Goal: Information Seeking & Learning: Learn about a topic

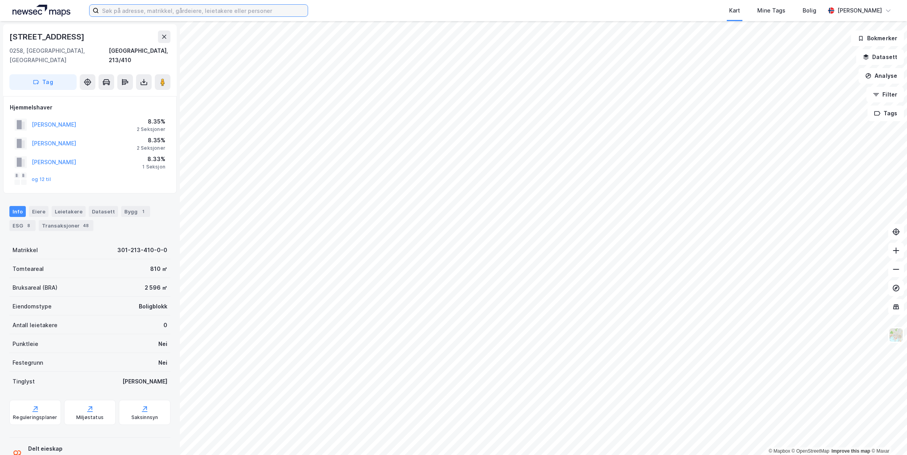
click at [145, 12] on input at bounding box center [203, 11] width 209 height 12
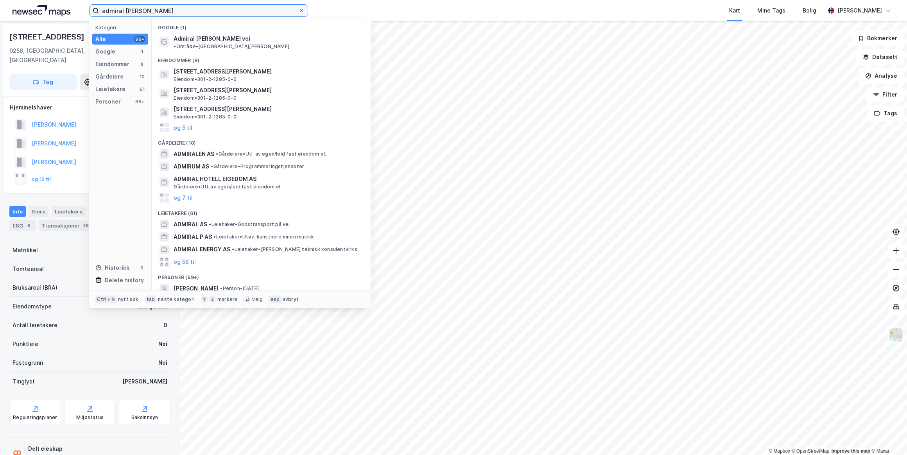
type input "admiral børresensvei 6"
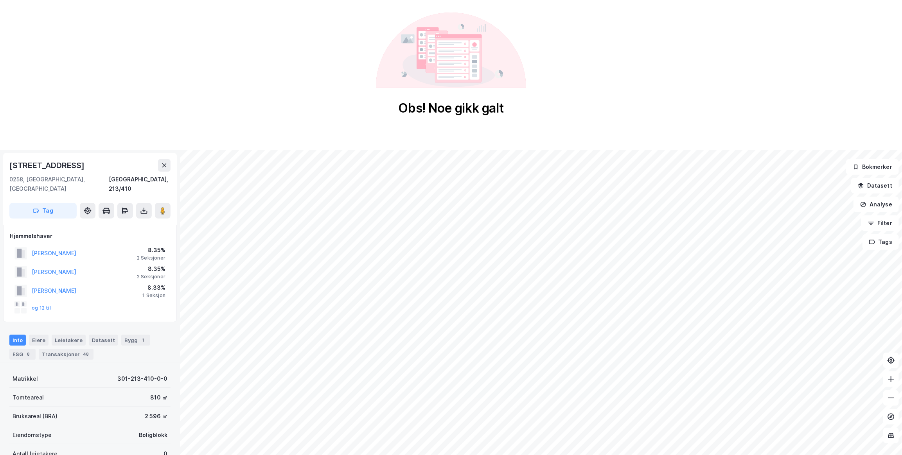
click at [165, 168] on icon at bounding box center [164, 165] width 6 height 6
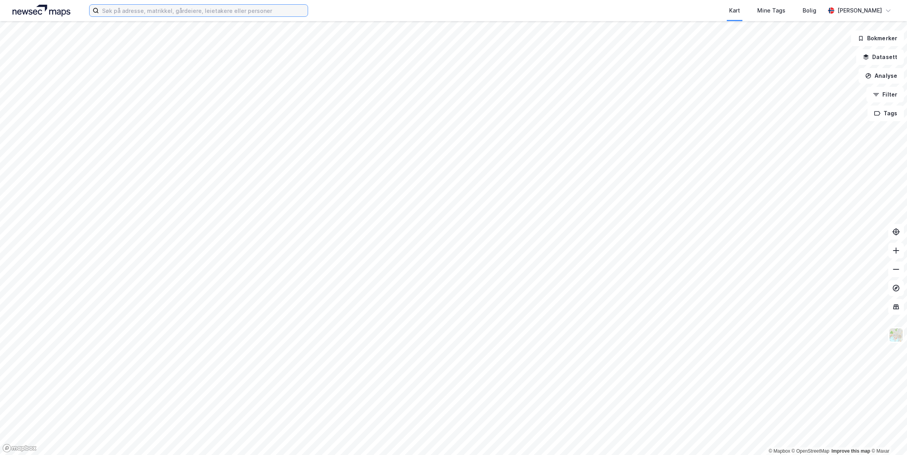
click at [149, 9] on input at bounding box center [203, 11] width 209 height 12
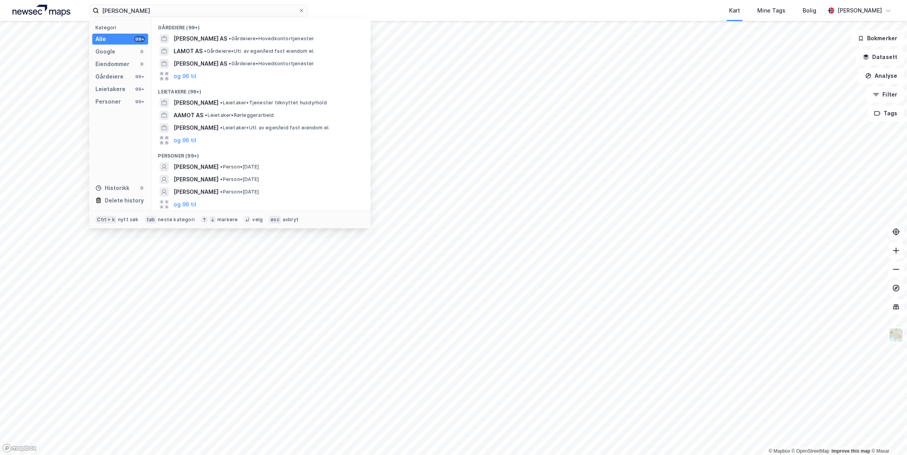
click at [215, 174] on div "[PERSON_NAME] • Person • [DATE]" at bounding box center [261, 179] width 206 height 13
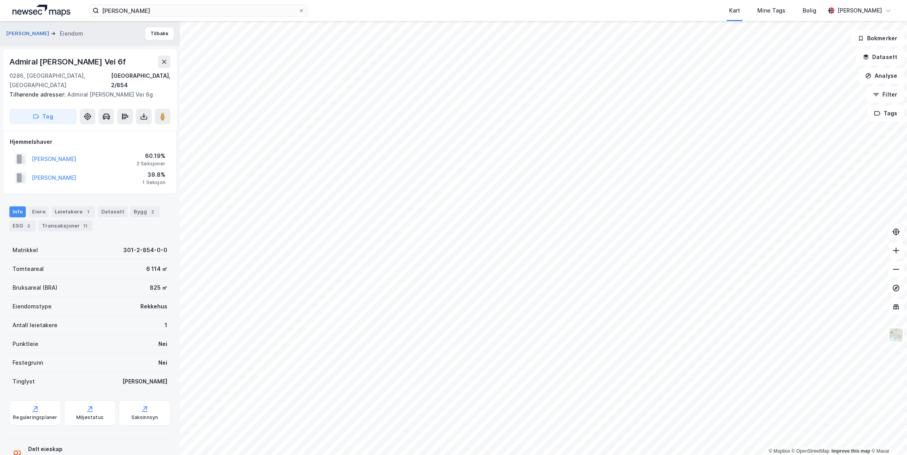
scroll to position [49, 0]
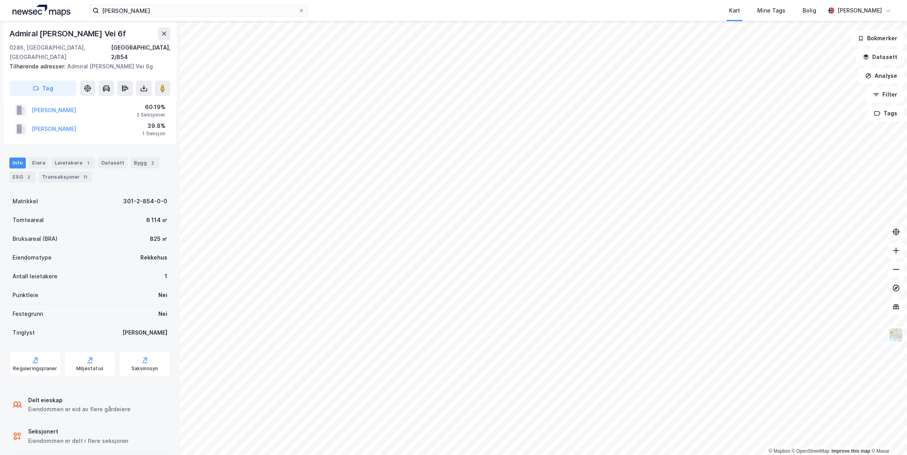
click at [65, 172] on div "Transaksjoner 11" at bounding box center [66, 177] width 54 height 11
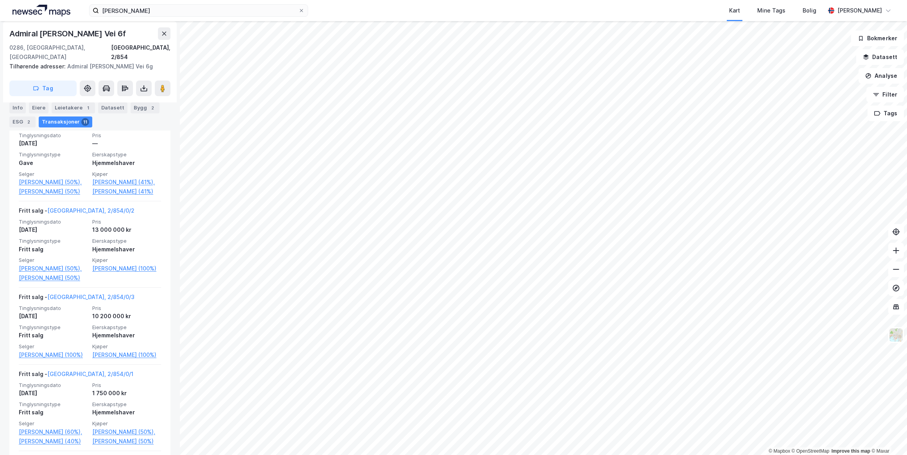
scroll to position [462, 0]
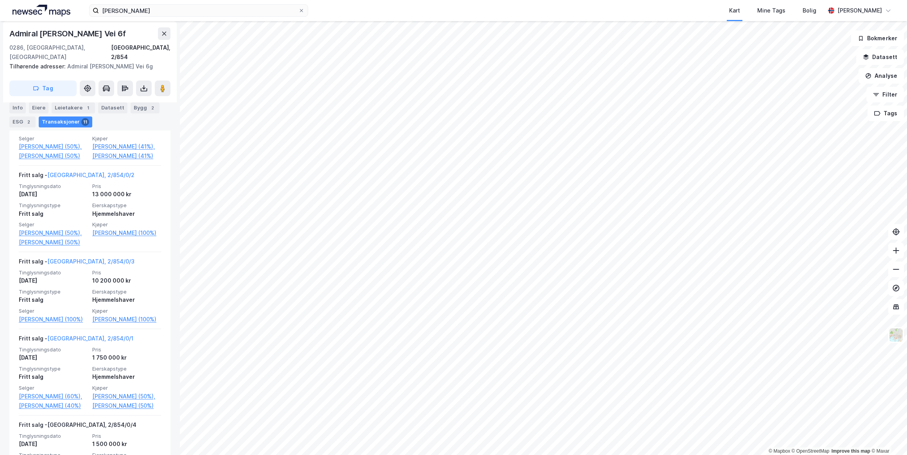
click at [38, 319] on link "[PERSON_NAME] (100%)" at bounding box center [53, 319] width 69 height 9
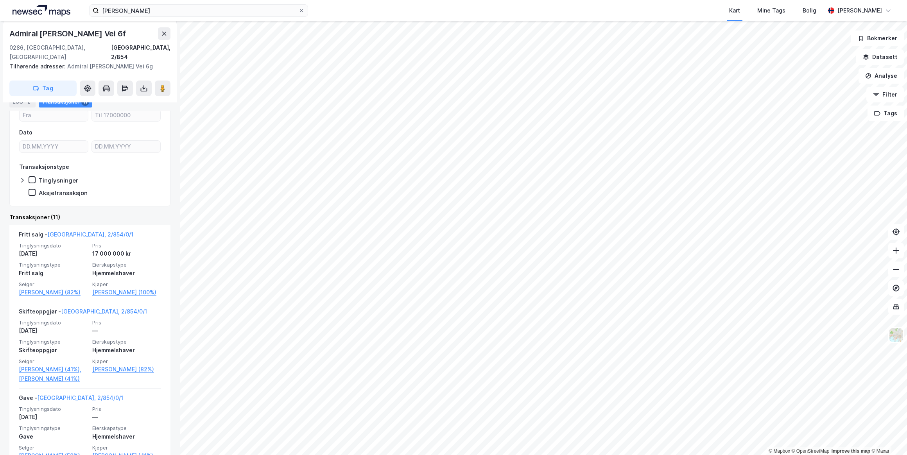
scroll to position [249, 0]
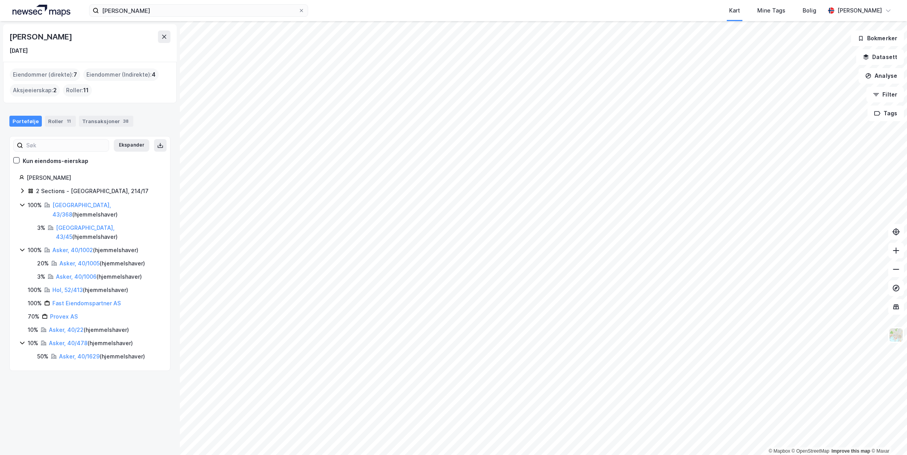
click at [99, 129] on div "Portefølje Roller 11 Transaksjoner 38" at bounding box center [90, 117] width 180 height 23
click at [99, 123] on div "Transaksjoner 38" at bounding box center [106, 121] width 54 height 11
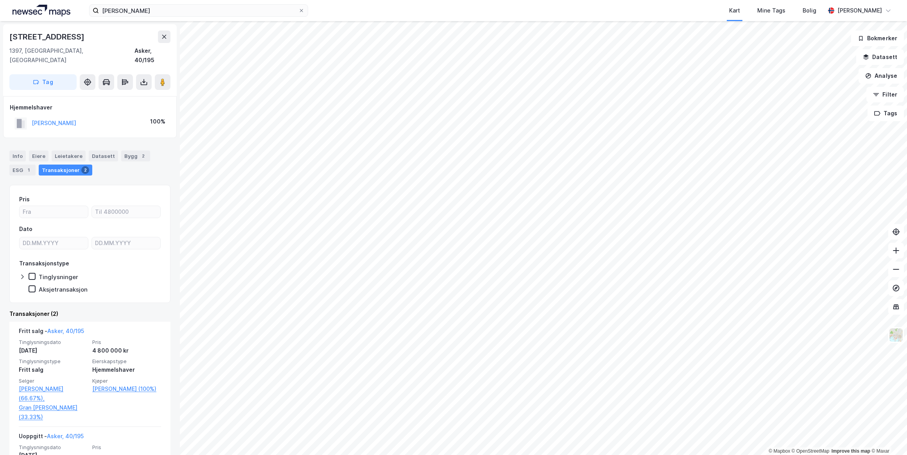
click at [0, 0] on button "[PERSON_NAME]" at bounding box center [0, 0] width 0 height 0
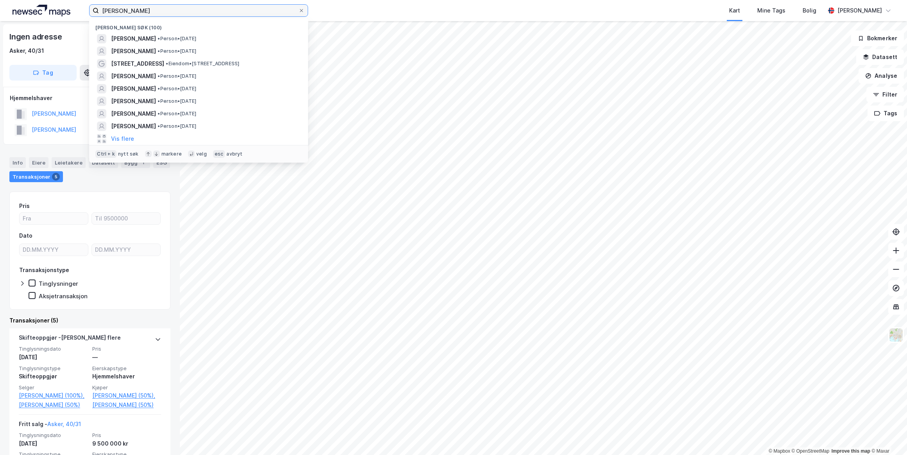
drag, startPoint x: 135, startPoint y: 9, endPoint x: 112, endPoint y: 8, distance: 22.3
click at [113, 8] on input "[PERSON_NAME]" at bounding box center [198, 11] width 199 height 12
type input "k"
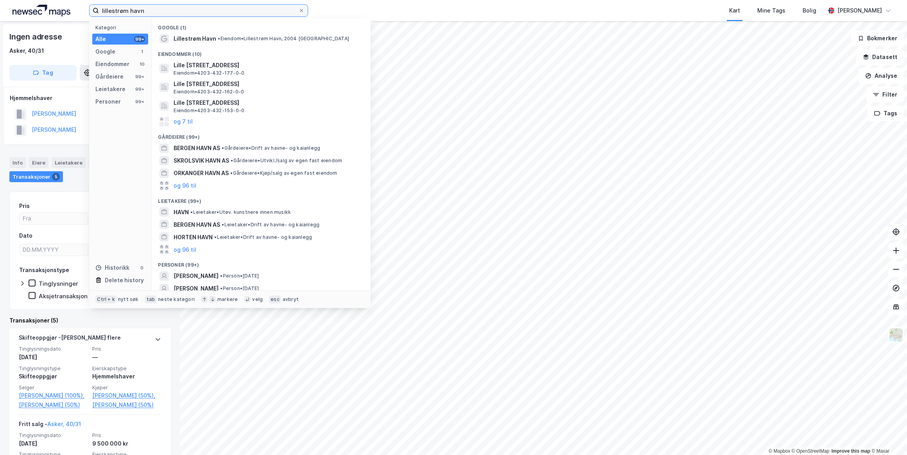
type input "lillestrøm havn"
click at [214, 37] on span "Lillestrøm Havn" at bounding box center [195, 38] width 43 height 9
